Goal: Task Accomplishment & Management: Use online tool/utility

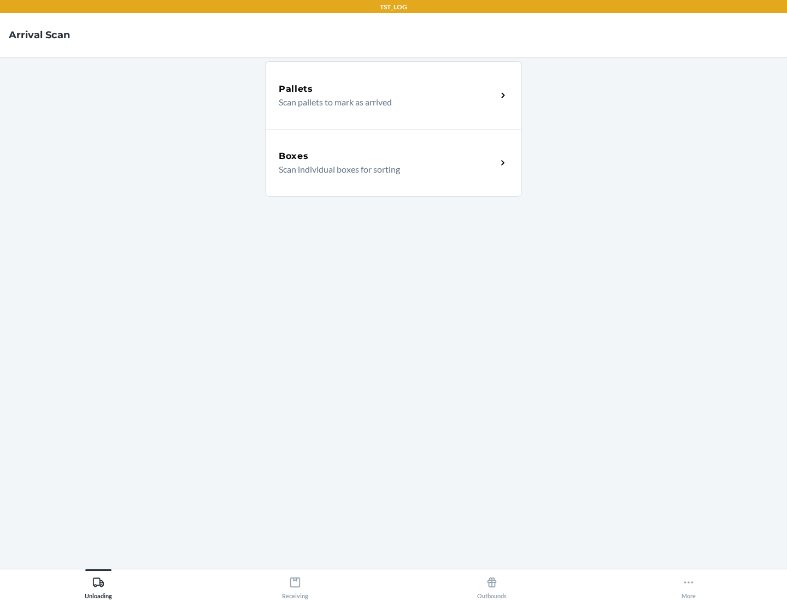
click at [387, 156] on div "Boxes" at bounding box center [388, 156] width 218 height 13
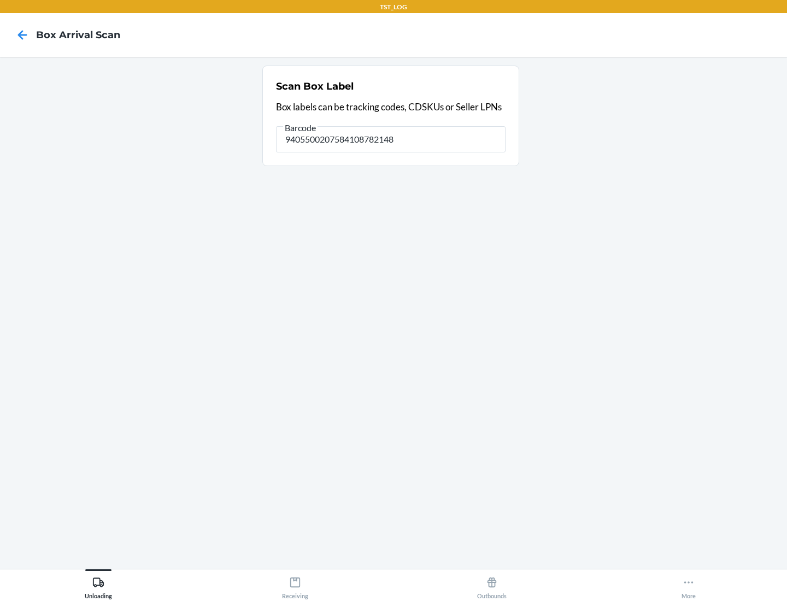
type input "9405500207584108782148"
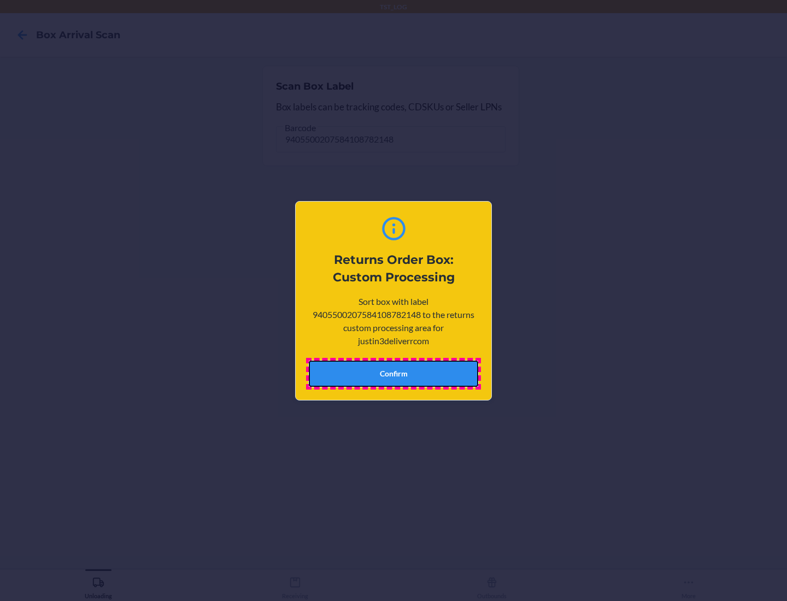
click at [393, 373] on button "Confirm" at bounding box center [393, 374] width 169 height 26
